Goal: Check status: Check status

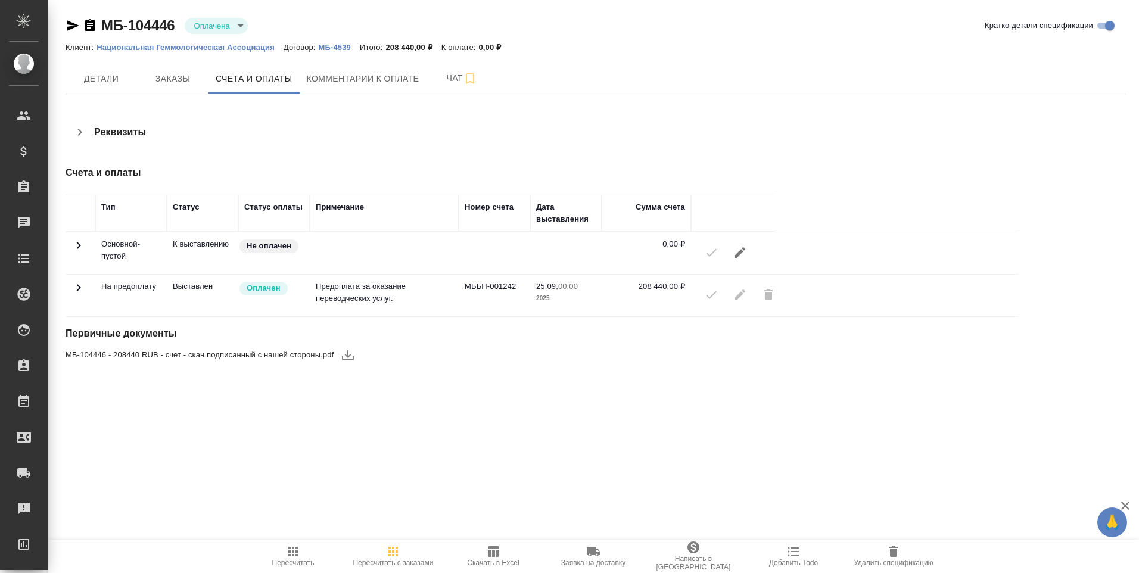
click at [85, 291] on icon at bounding box center [78, 287] width 14 height 14
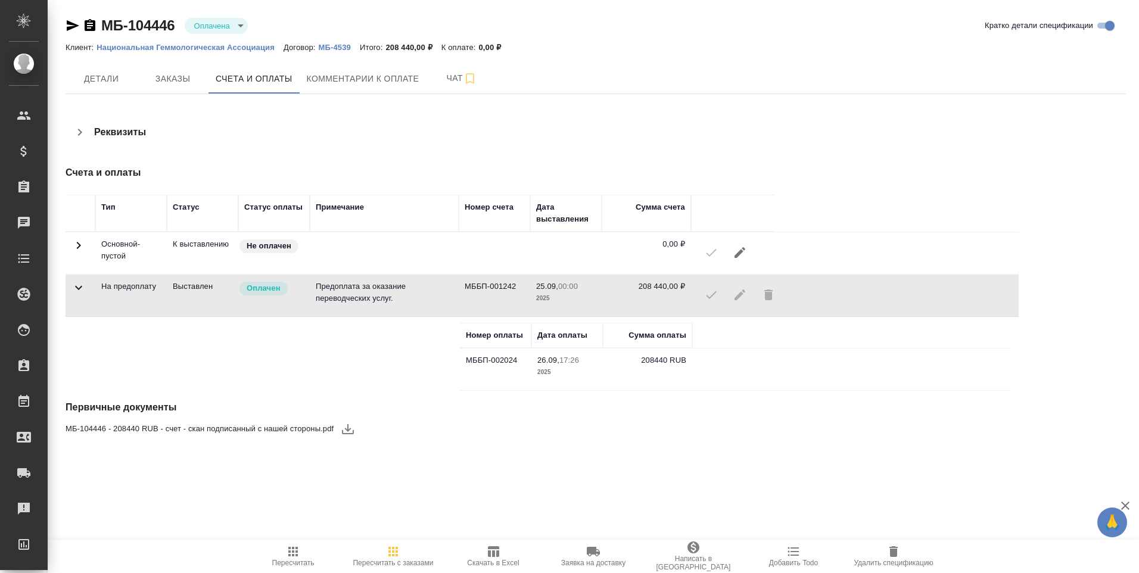
click at [86, 24] on icon "button" at bounding box center [90, 25] width 11 height 12
click at [458, 79] on span "Чат" at bounding box center [461, 78] width 57 height 15
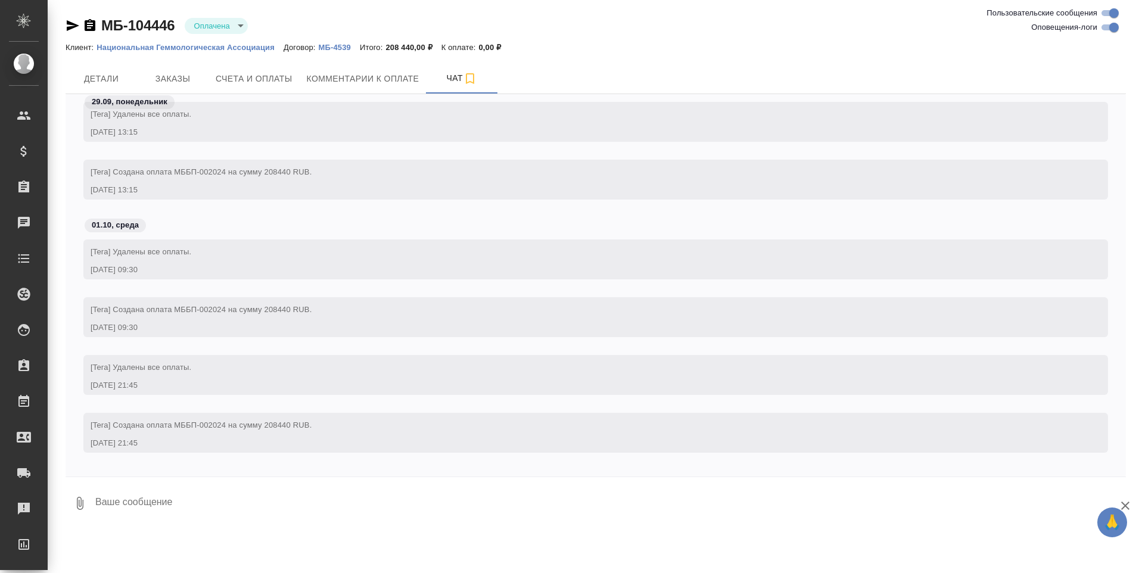
scroll to position [429, 0]
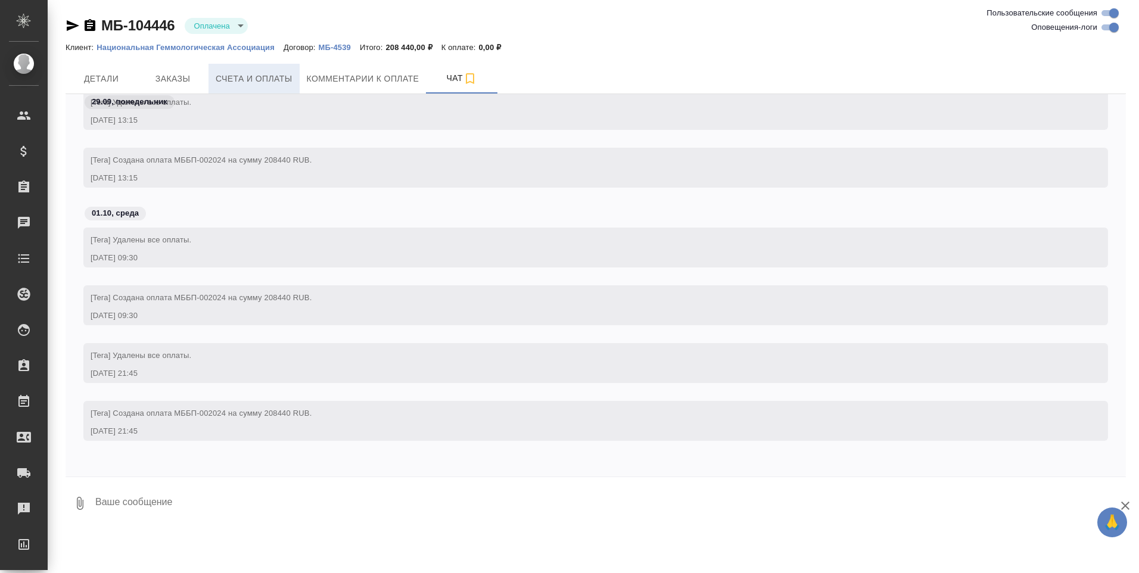
click at [263, 78] on span "Счета и оплаты" at bounding box center [254, 78] width 77 height 15
